Goal: Task Accomplishment & Management: Complete application form

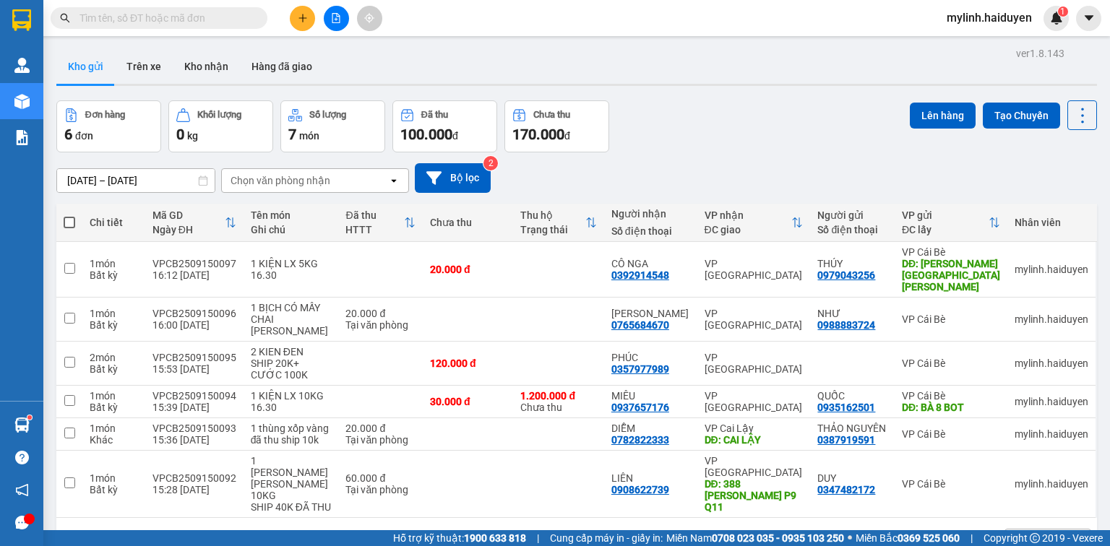
click at [209, 17] on input "text" at bounding box center [165, 18] width 171 height 16
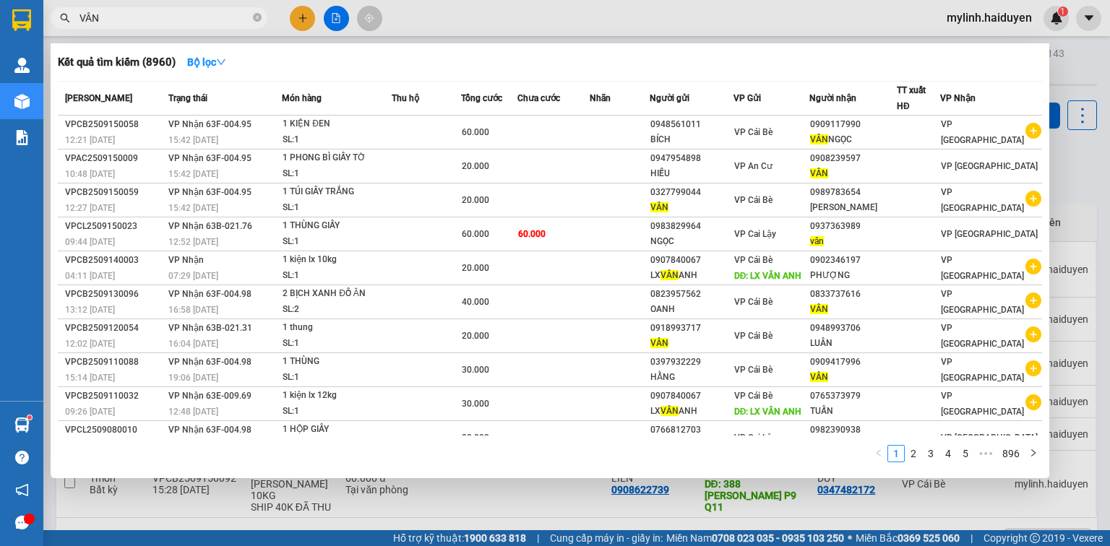
click at [206, 15] on input "VÂN" at bounding box center [165, 18] width 171 height 16
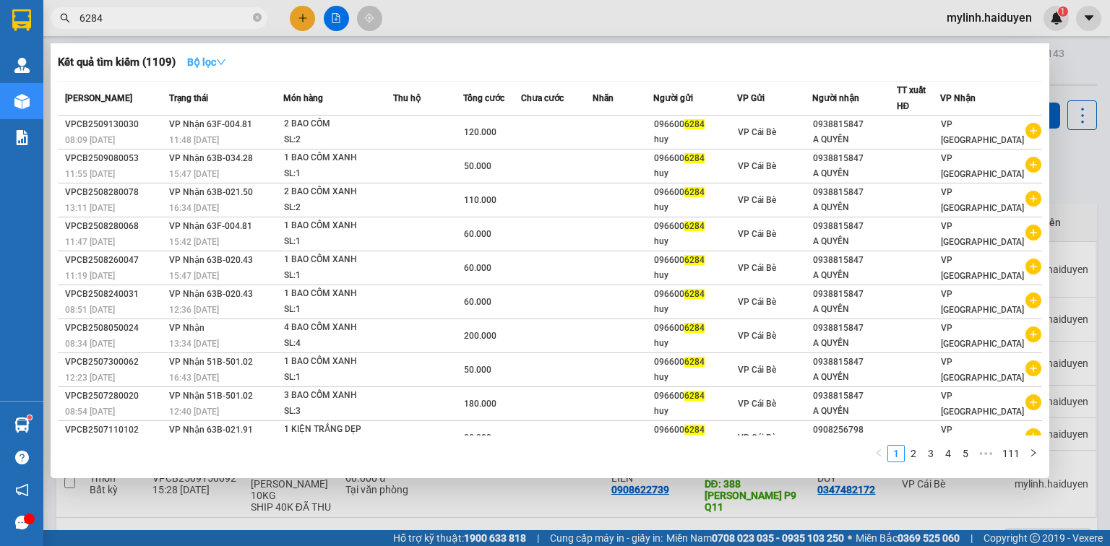
type input "6284"
click at [231, 64] on button "Bộ lọc" at bounding box center [207, 62] width 62 height 23
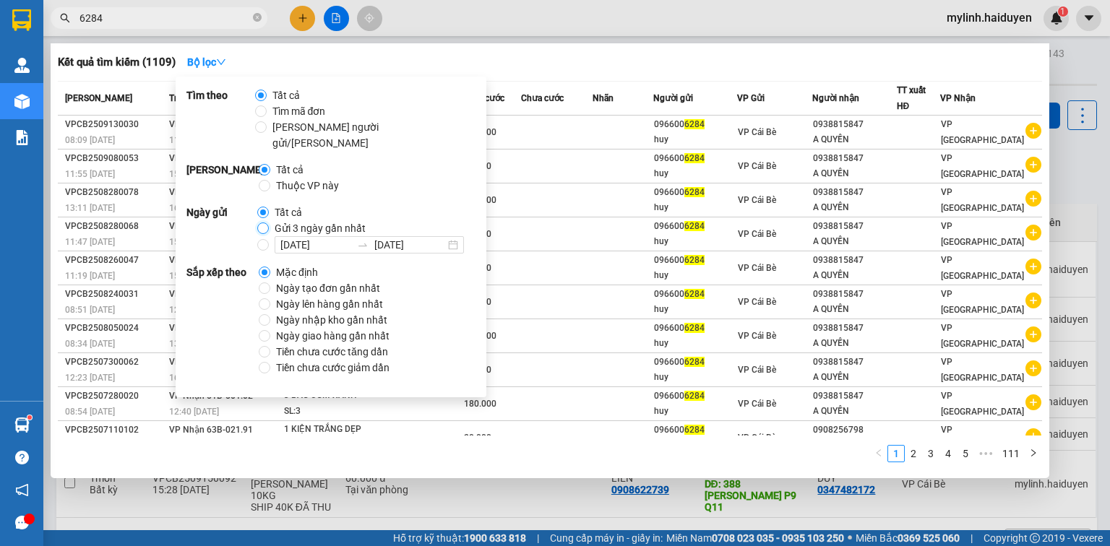
click at [266, 223] on input "Gửi 3 ngày gần nhất" at bounding box center [263, 229] width 12 height 12
radio input "true"
radio input "false"
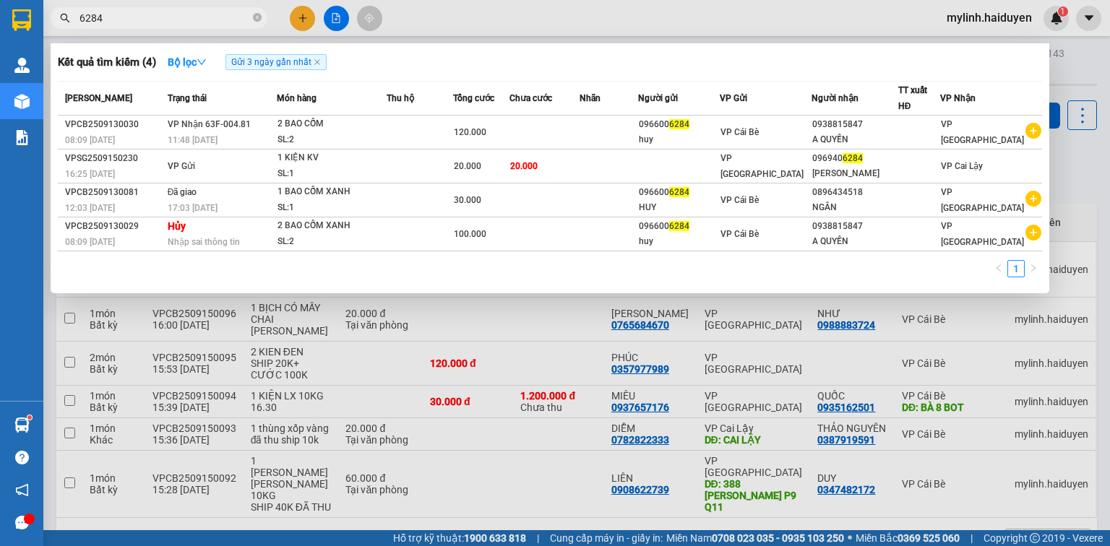
click at [552, 75] on div "Kết quả [PERSON_NAME] ( 4 ) Bộ lọc Gửi 3 ngày gần nhất Mã ĐH Trạng thái Món hàn…" at bounding box center [550, 168] width 999 height 250
click at [258, 17] on icon "close-circle" at bounding box center [257, 17] width 9 height 9
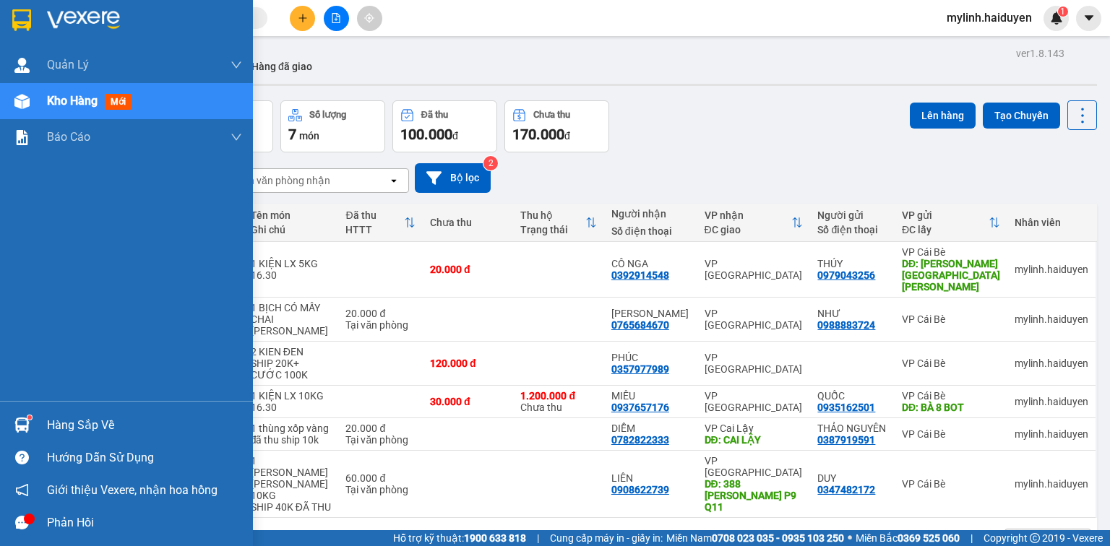
click at [26, 427] on img at bounding box center [21, 425] width 15 height 15
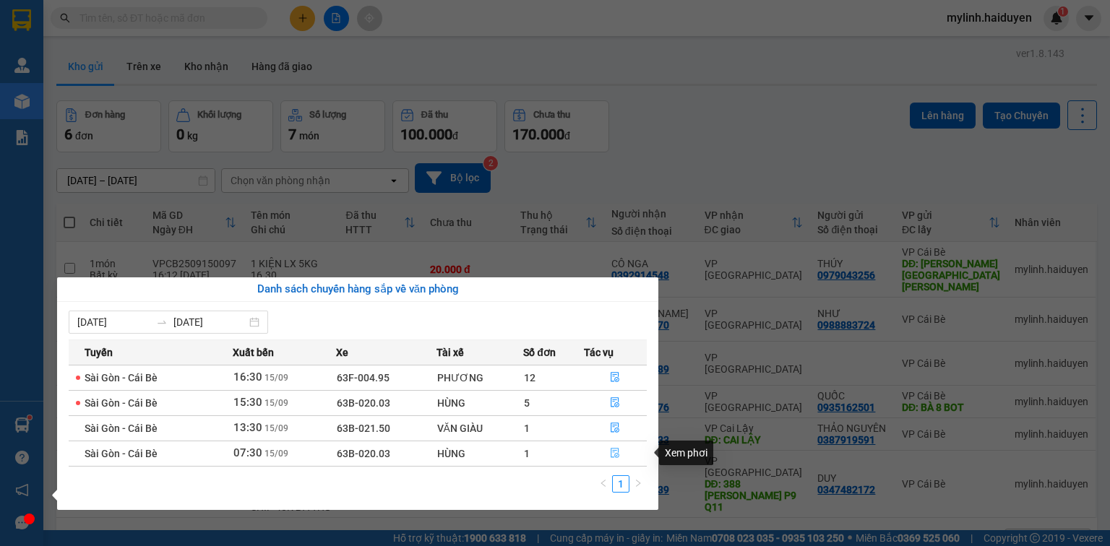
click at [617, 451] on icon "file-done" at bounding box center [615, 453] width 10 height 10
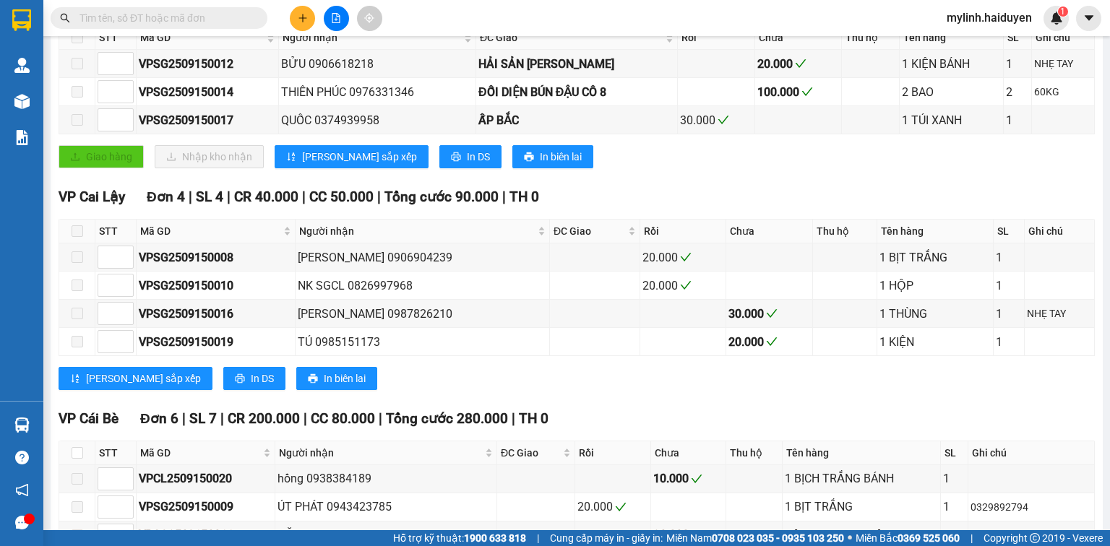
scroll to position [289, 0]
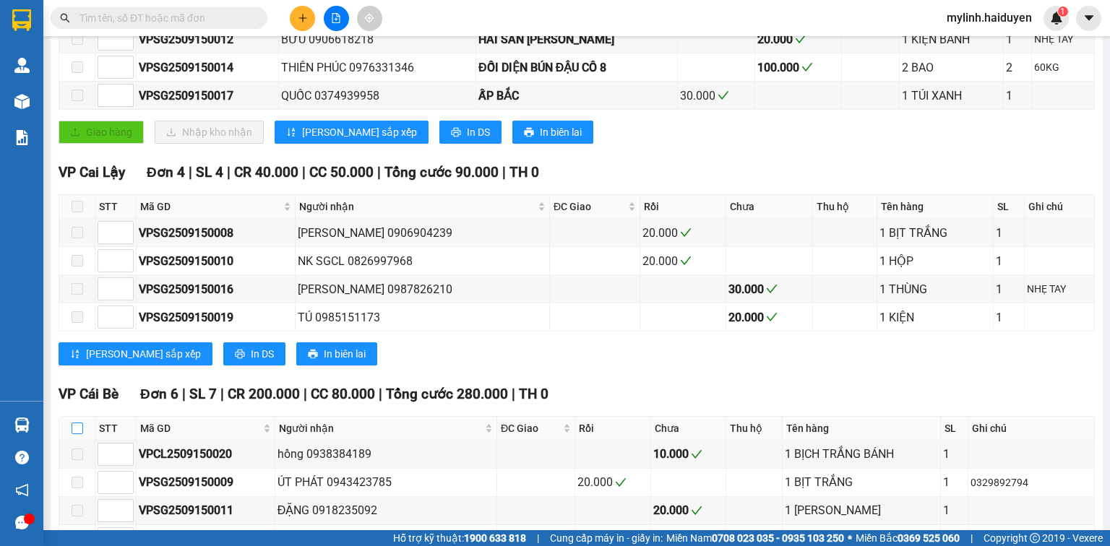
click at [80, 434] on input "checkbox" at bounding box center [78, 429] width 12 height 12
checkbox input "true"
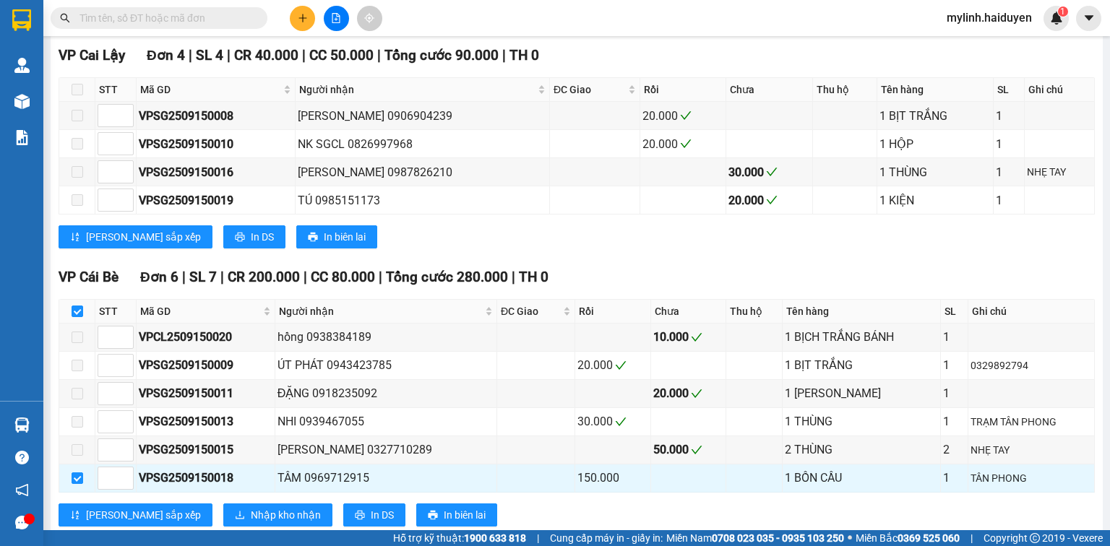
scroll to position [584, 0]
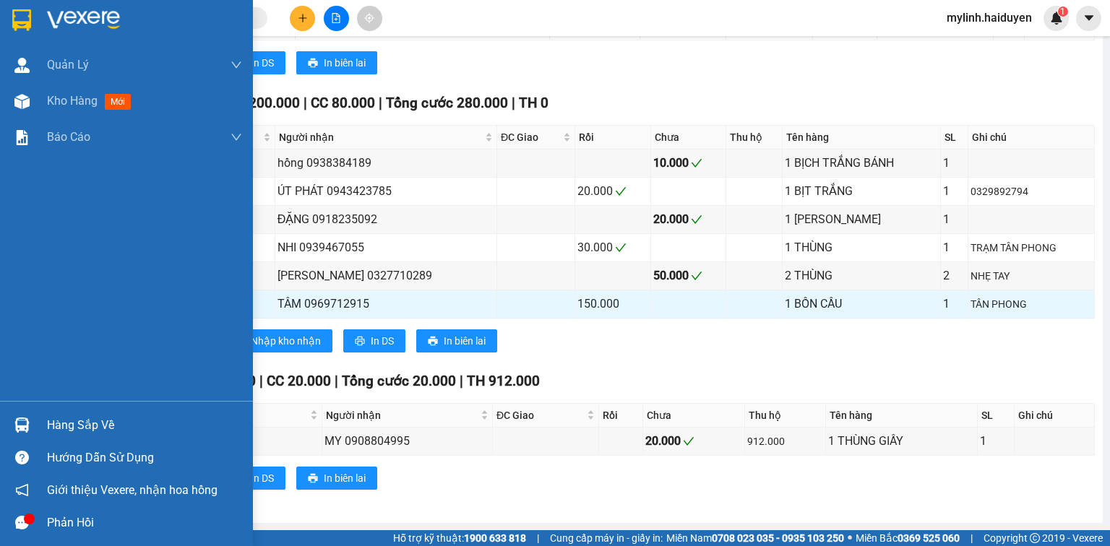
click at [65, 430] on div "Hàng sắp về" at bounding box center [144, 426] width 195 height 22
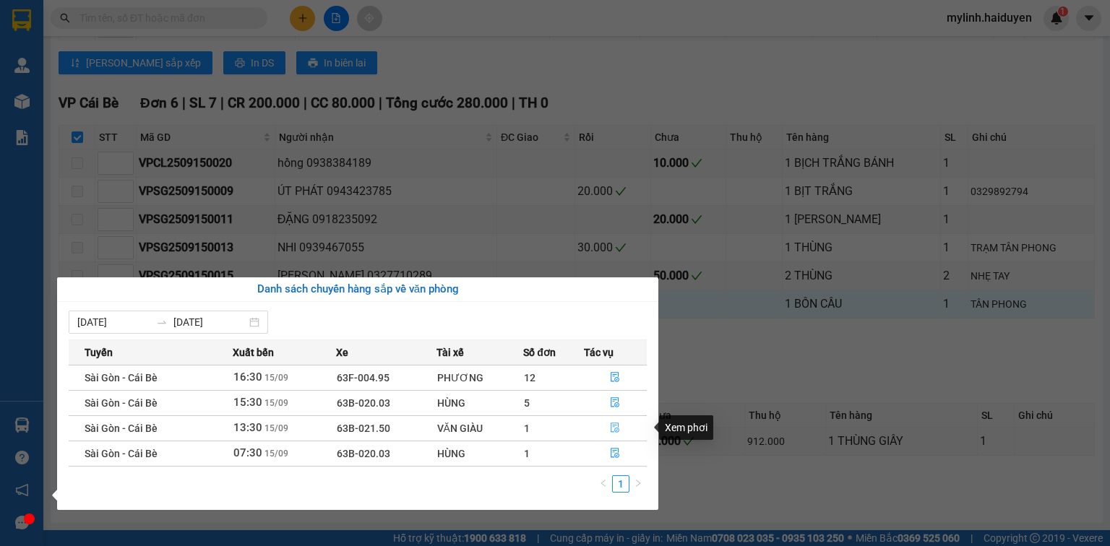
click at [613, 431] on icon "file-done" at bounding box center [615, 428] width 10 height 10
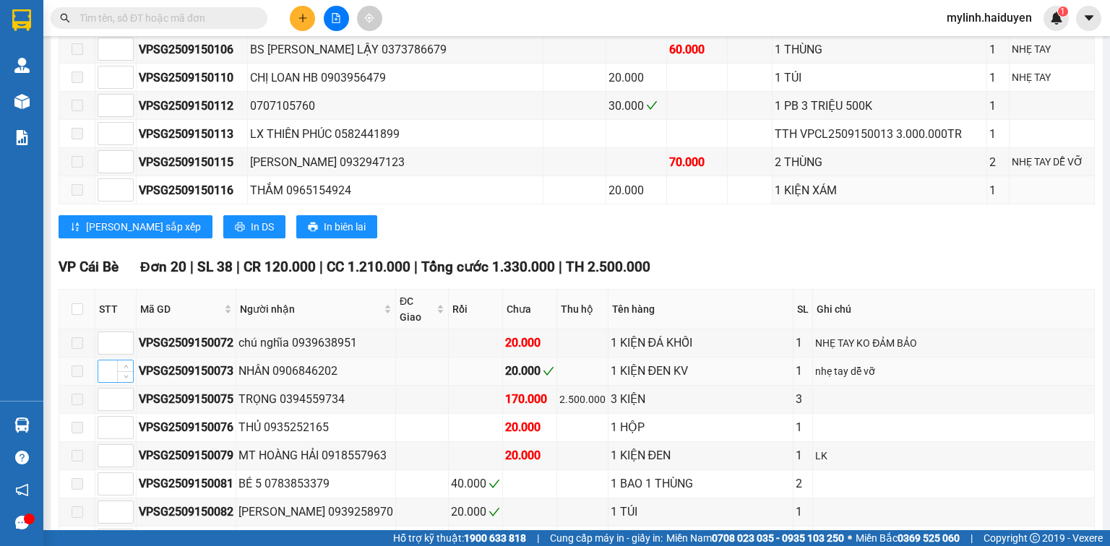
scroll to position [730, 0]
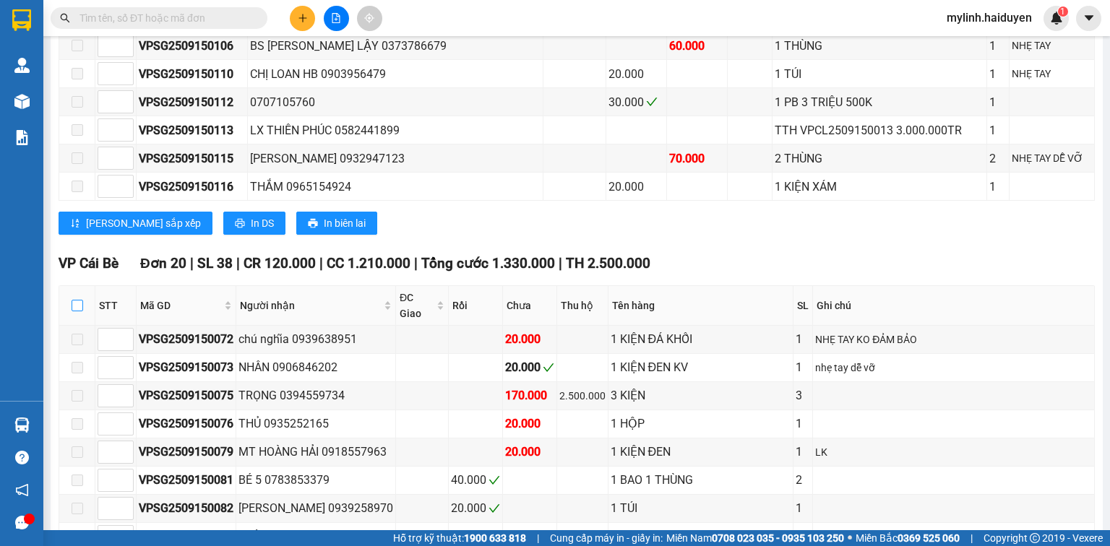
click at [79, 300] on input "checkbox" at bounding box center [78, 306] width 12 height 12
checkbox input "true"
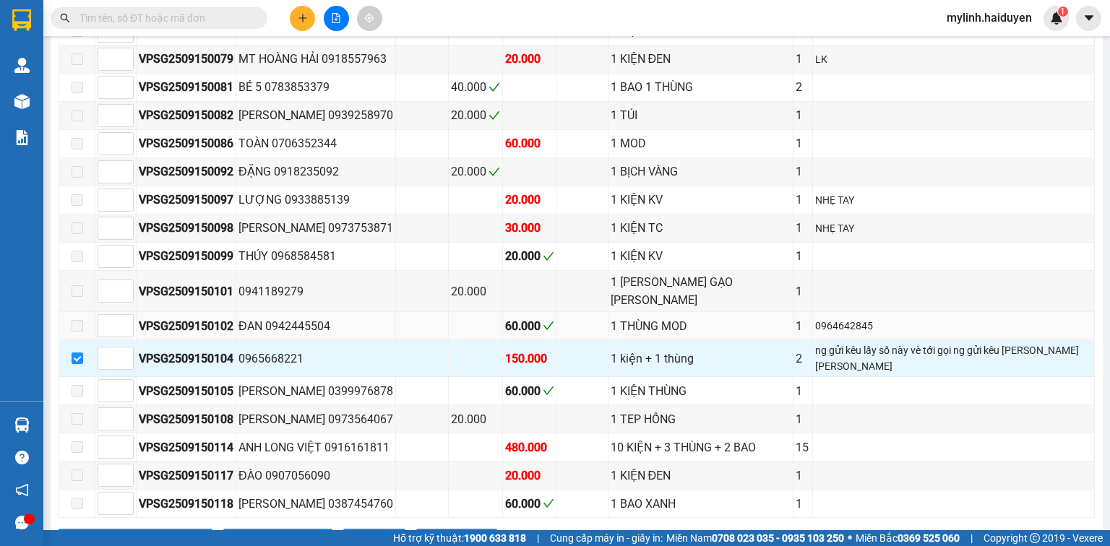
scroll to position [1135, 0]
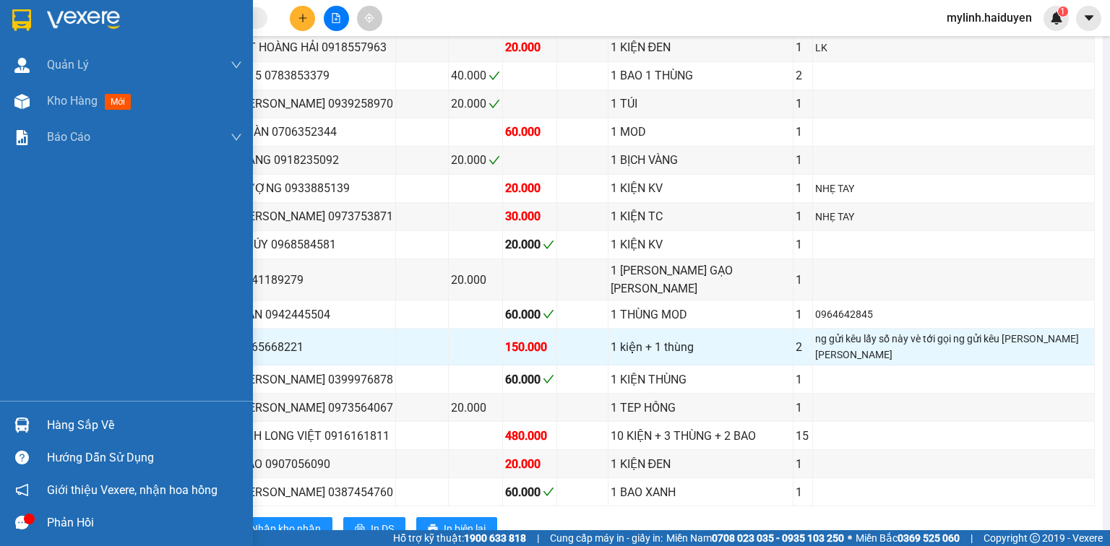
click at [88, 416] on div "Hàng sắp về" at bounding box center [144, 426] width 195 height 22
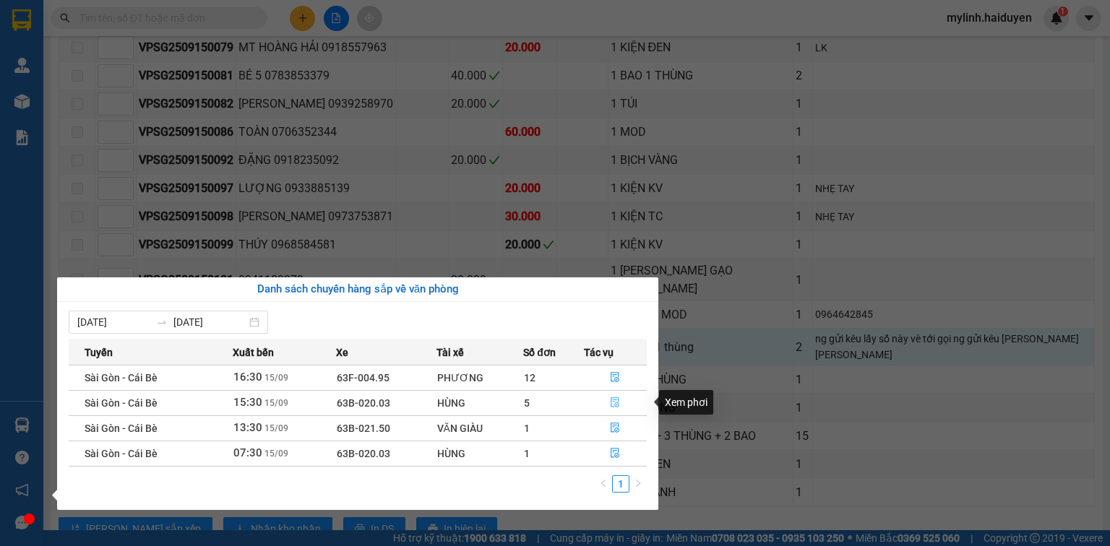
click at [623, 404] on button "button" at bounding box center [616, 403] width 62 height 23
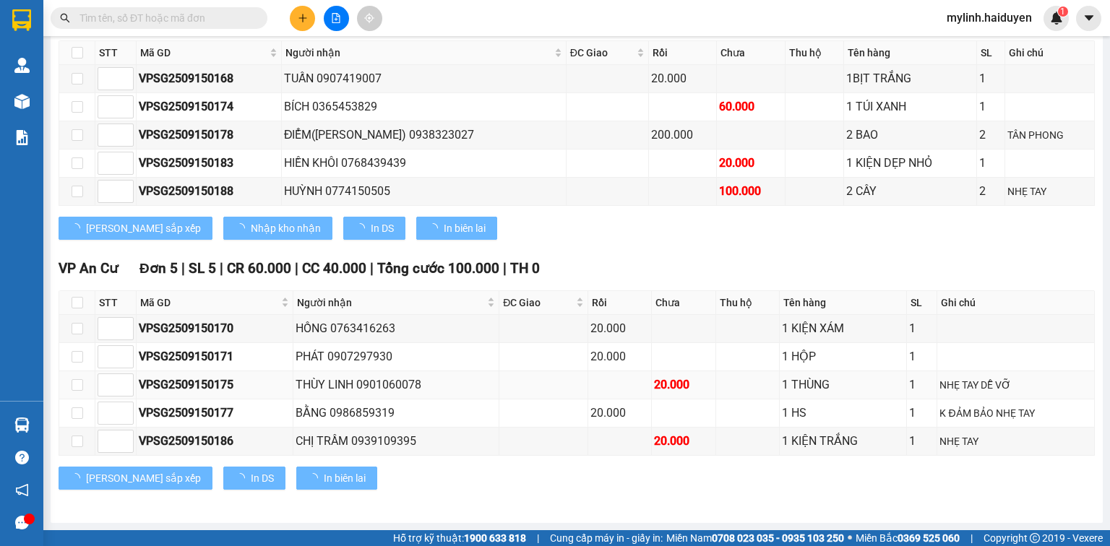
scroll to position [807, 0]
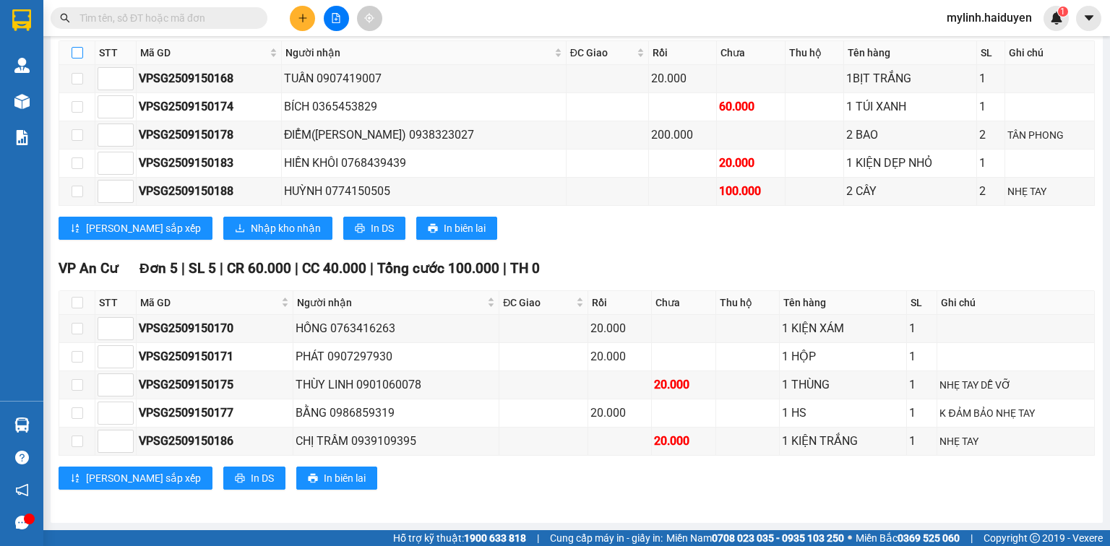
click at [78, 58] on input "checkbox" at bounding box center [78, 53] width 12 height 12
checkbox input "true"
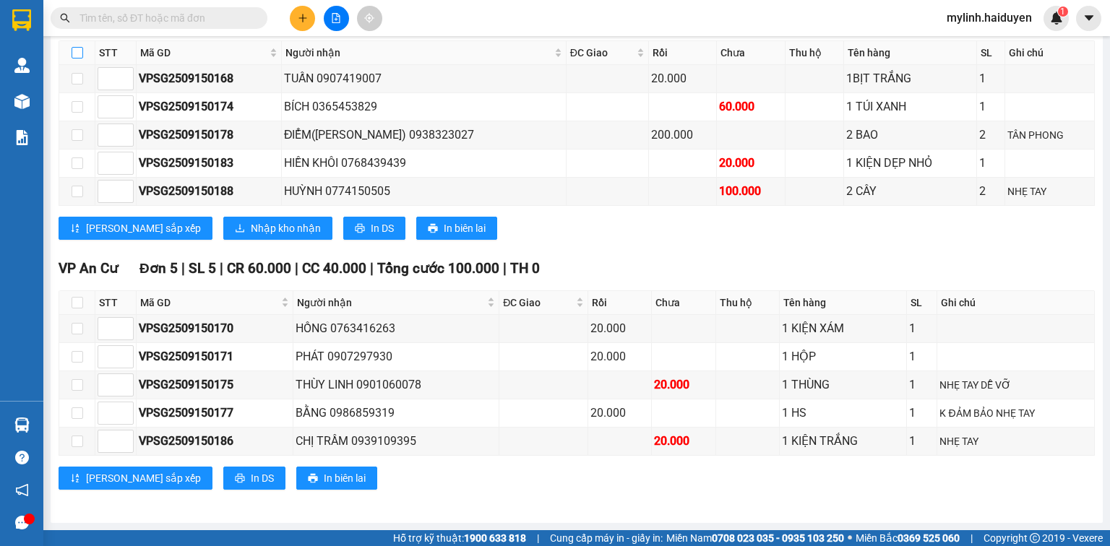
checkbox input "true"
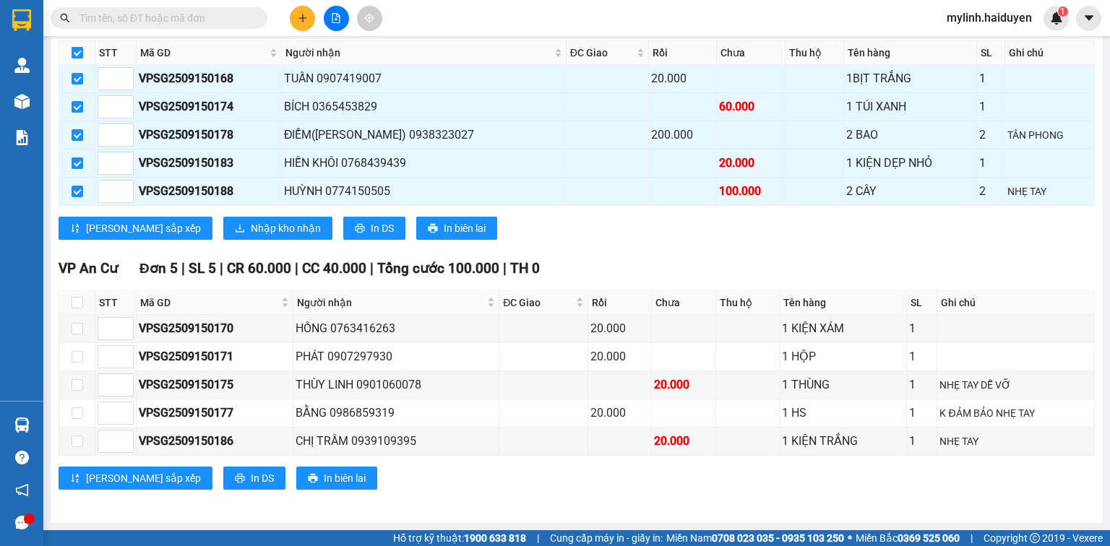
click at [78, 58] on input "checkbox" at bounding box center [78, 53] width 12 height 12
checkbox input "false"
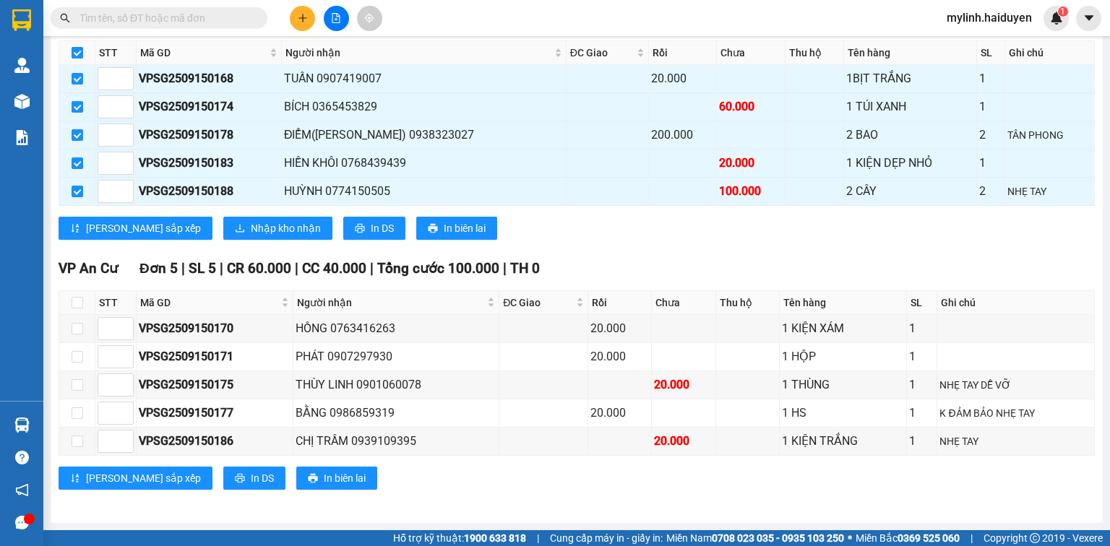
checkbox input "false"
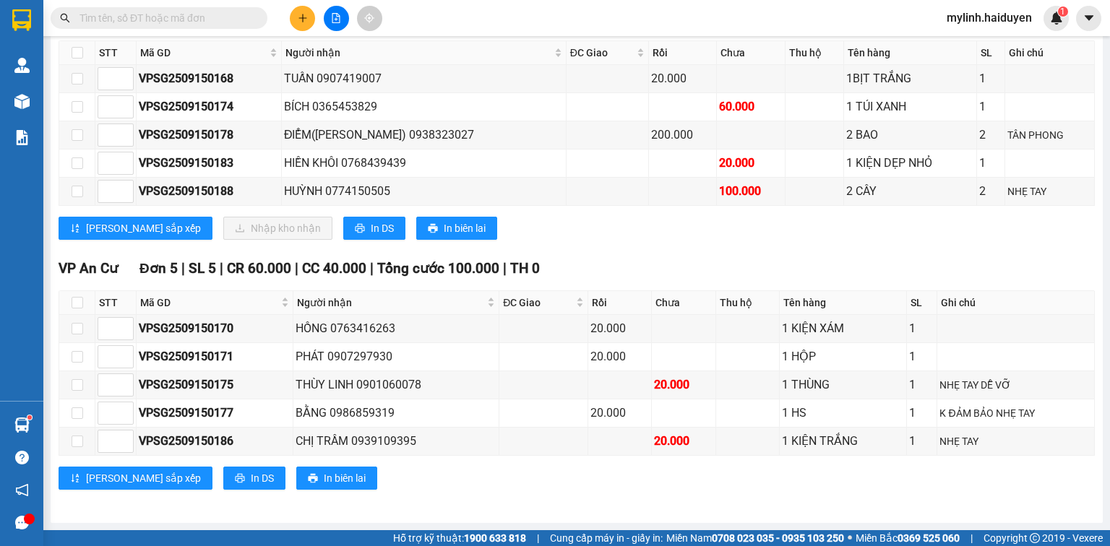
click at [210, 14] on input "text" at bounding box center [165, 18] width 171 height 16
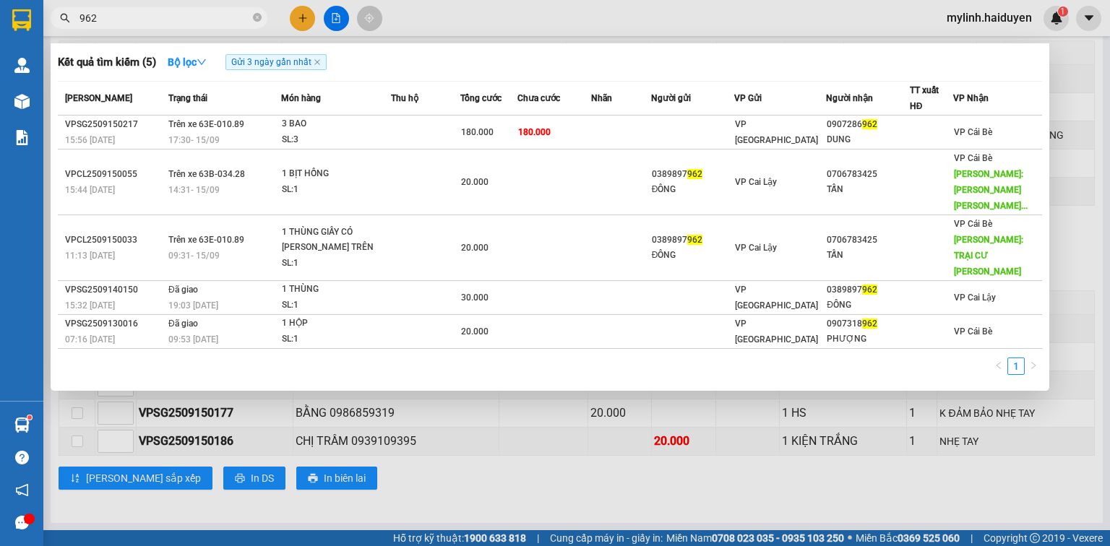
click at [159, 11] on input "962" at bounding box center [165, 18] width 171 height 16
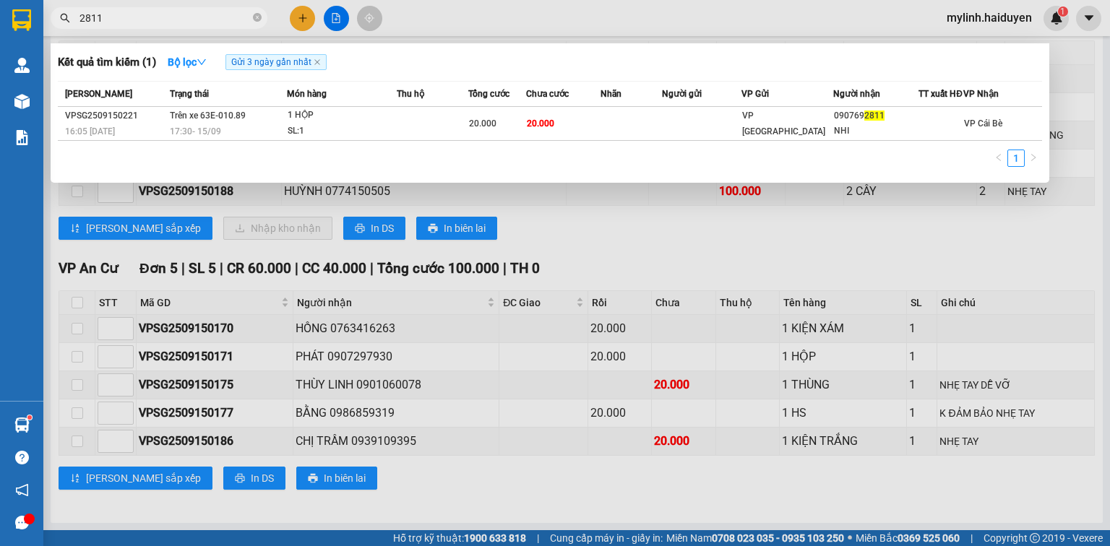
type input "2811"
click at [231, 7] on span "2811" at bounding box center [159, 18] width 217 height 22
click at [231, 12] on input "2811" at bounding box center [165, 18] width 171 height 16
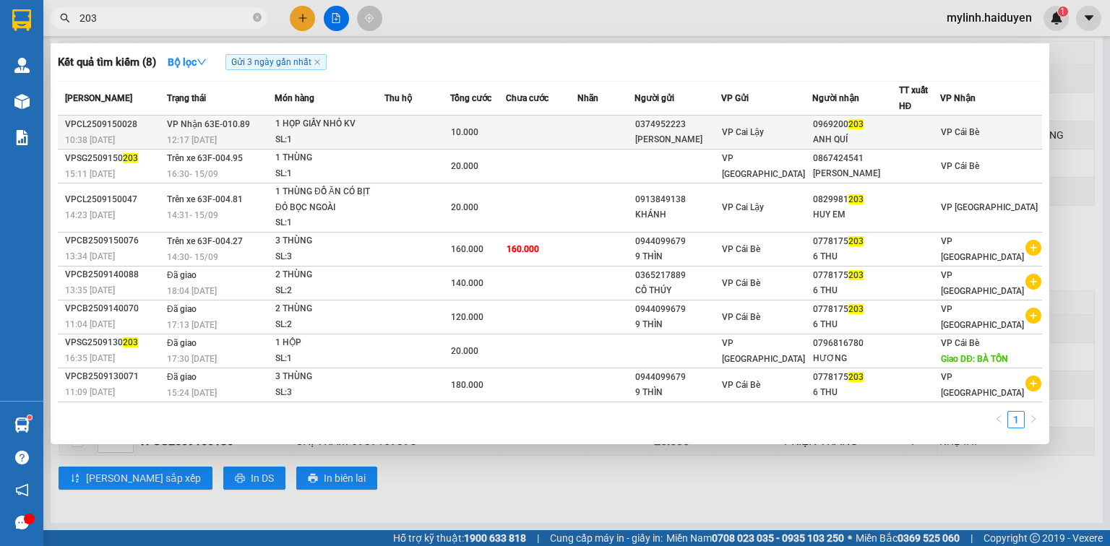
type input "203"
click at [845, 145] on div "ANH QUÍ" at bounding box center [855, 139] width 85 height 15
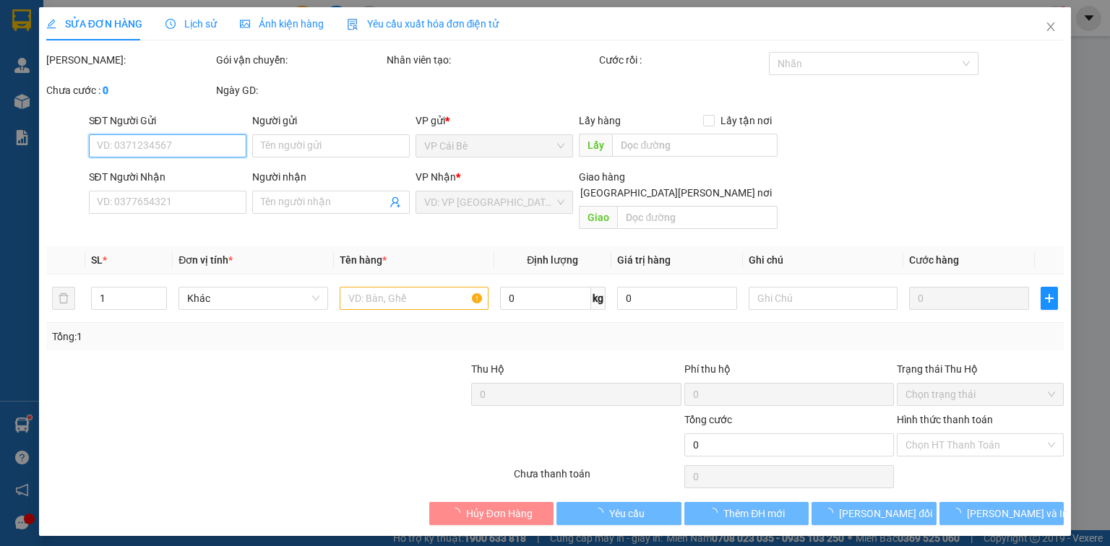
type input "0374952223"
type input "[PERSON_NAME]"
type input "0969200203"
type input "ANH QUÍ"
type input "10.000"
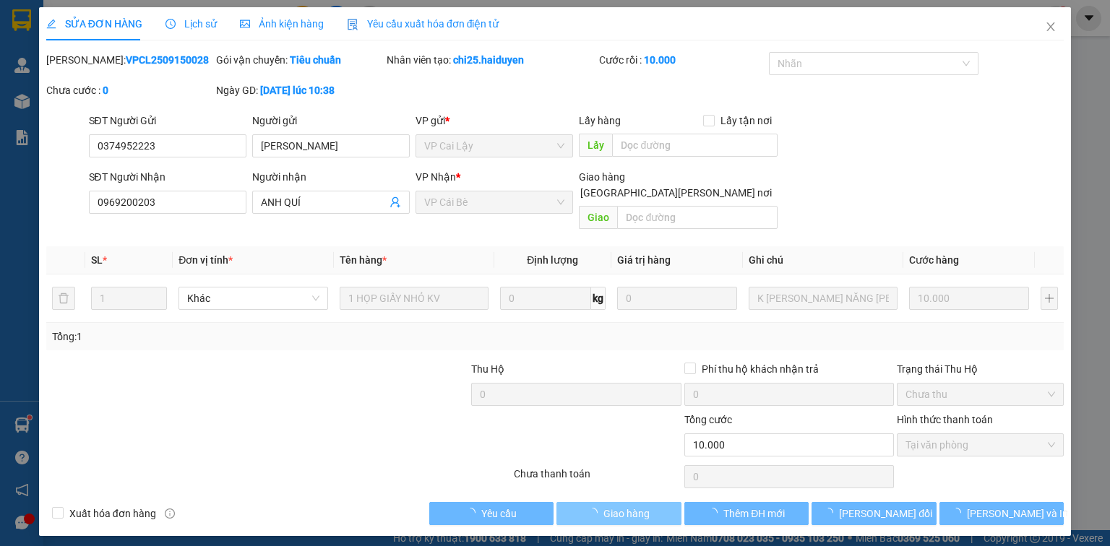
click at [630, 506] on span "Giao hàng" at bounding box center [627, 514] width 46 height 16
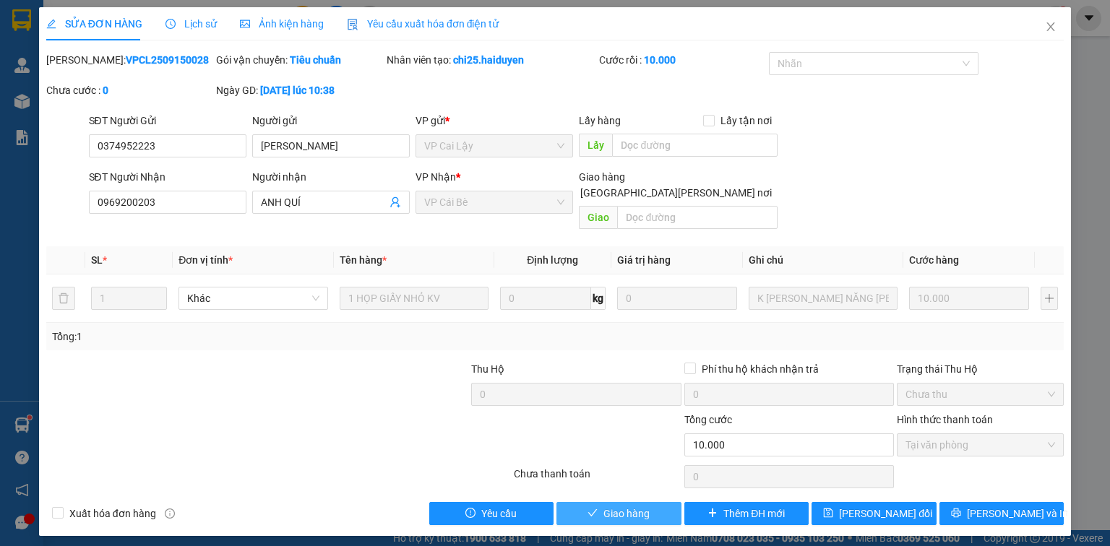
click at [667, 502] on button "Giao hàng" at bounding box center [619, 513] width 125 height 23
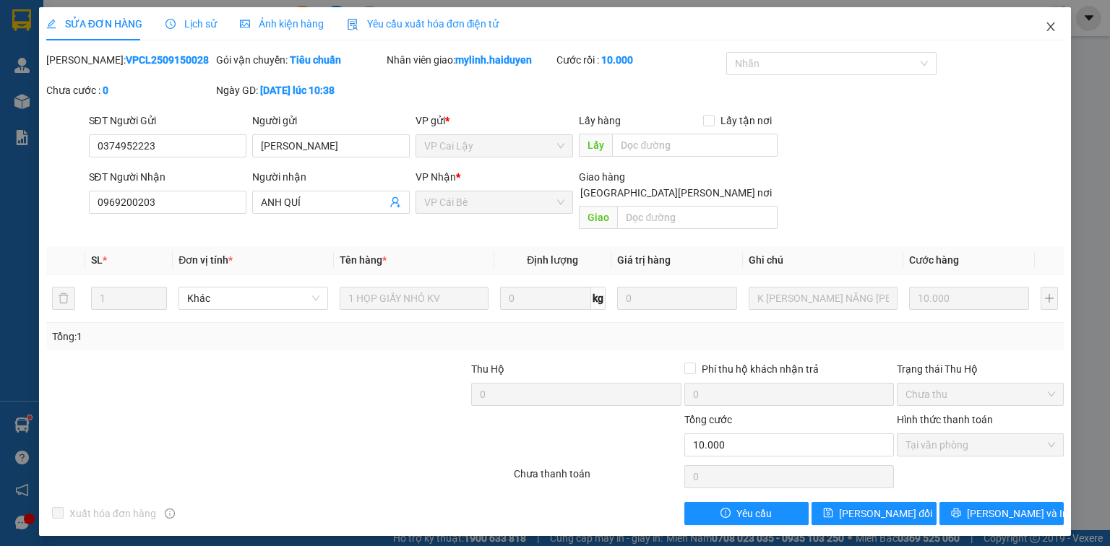
click at [1052, 26] on icon "close" at bounding box center [1051, 26] width 8 height 9
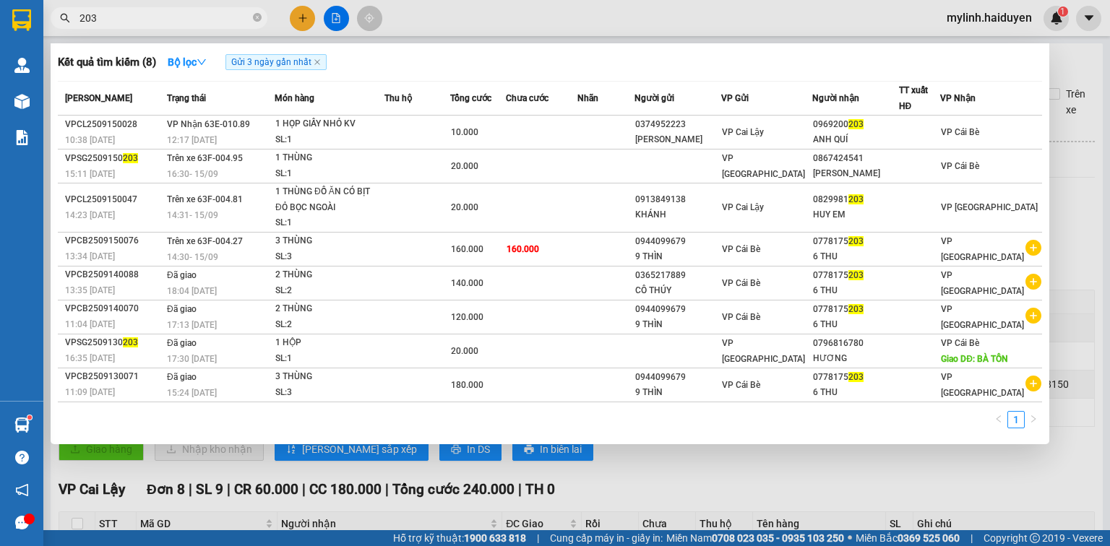
click at [226, 14] on input "203" at bounding box center [165, 18] width 171 height 16
drag, startPoint x: 259, startPoint y: 16, endPoint x: 288, endPoint y: 3, distance: 32.4
click at [260, 14] on icon "close-circle" at bounding box center [257, 17] width 9 height 9
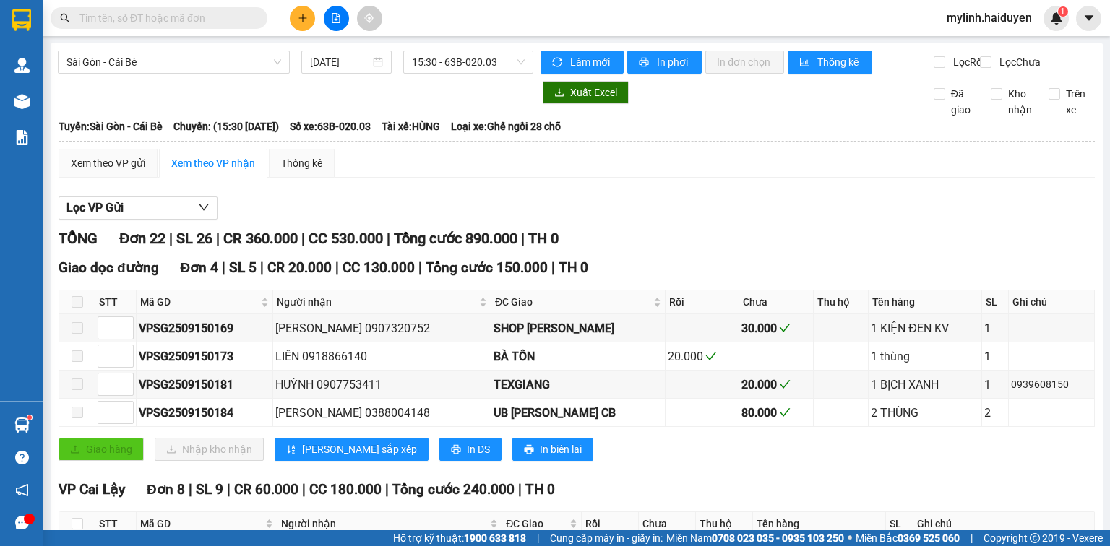
click at [220, 15] on input "text" at bounding box center [165, 18] width 171 height 16
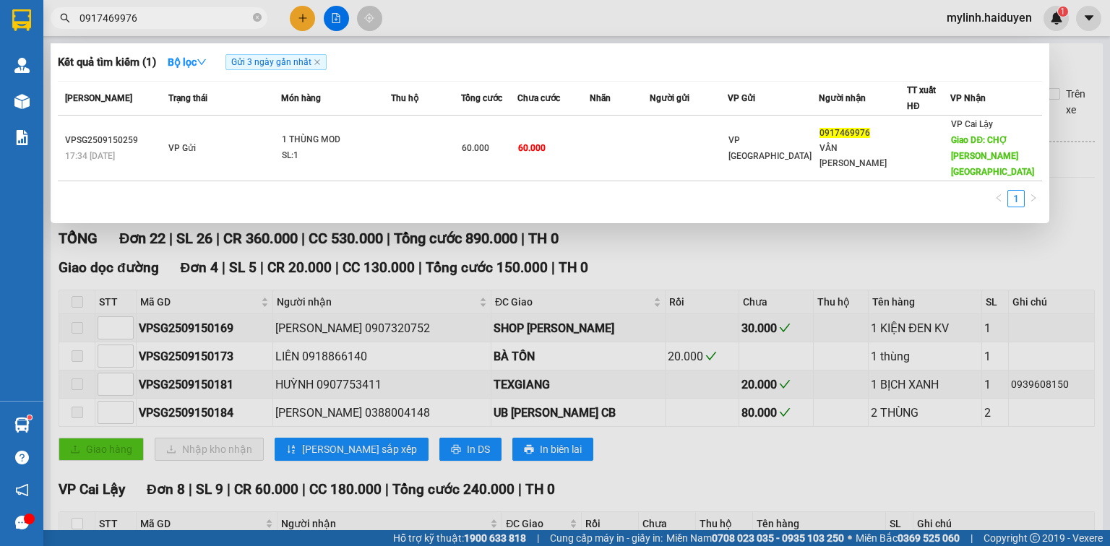
type input "0917469976"
click at [192, 17] on input "0917469976" at bounding box center [165, 18] width 171 height 16
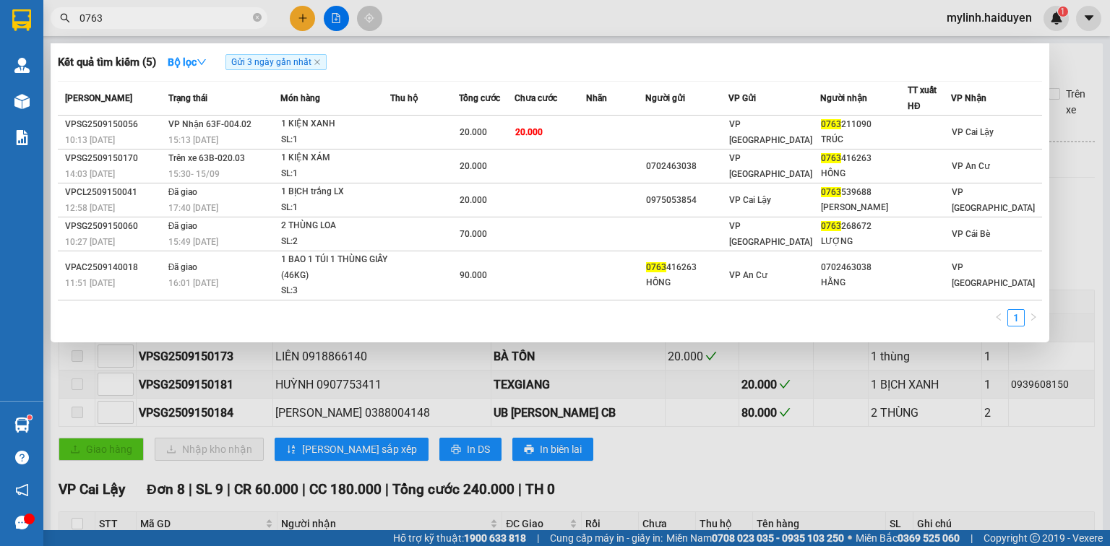
type input "0763"
